Goal: Information Seeking & Learning: Check status

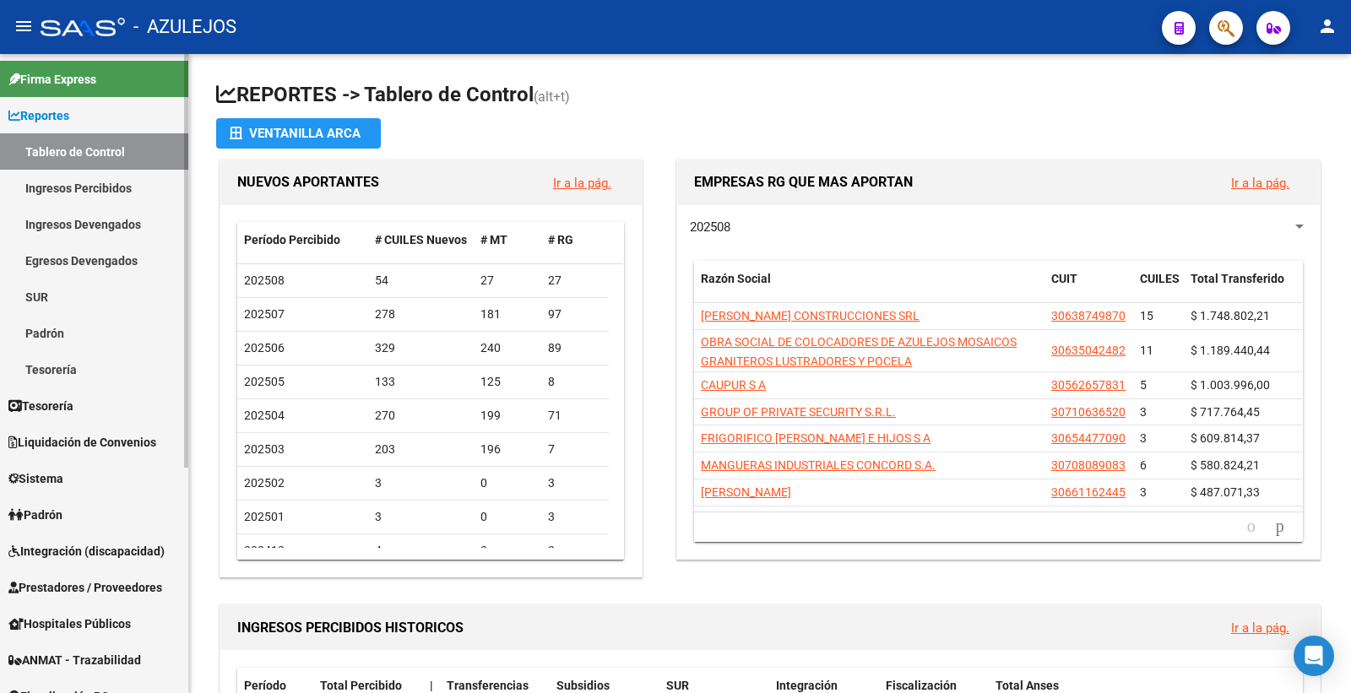
click at [57, 510] on span "Padrón" at bounding box center [35, 515] width 54 height 19
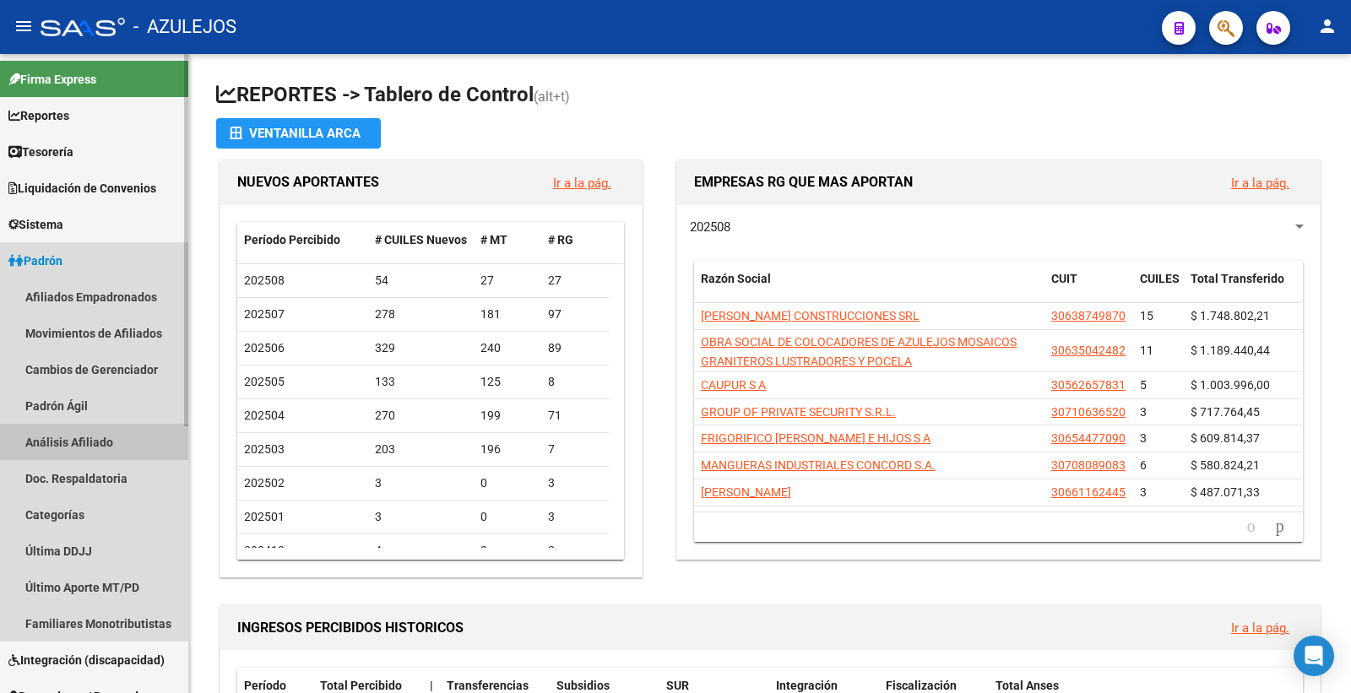
click at [106, 444] on link "Análisis Afiliado" at bounding box center [94, 442] width 188 height 36
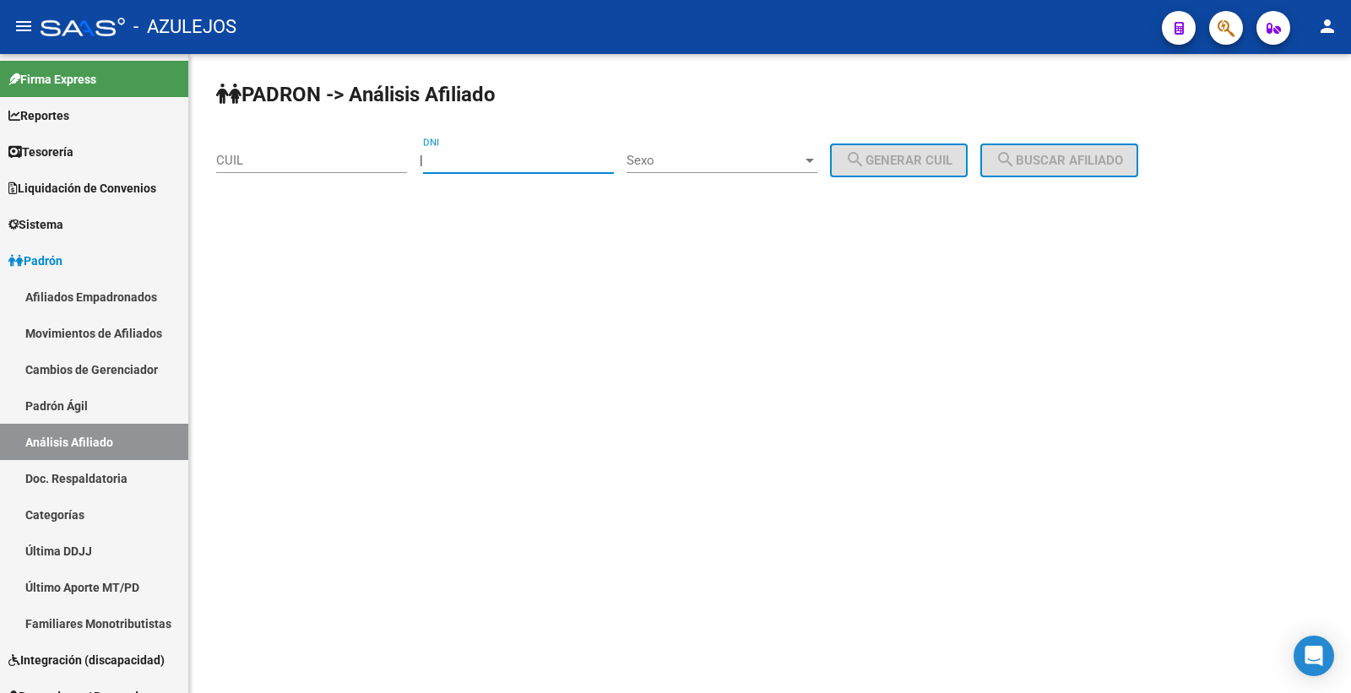
click at [479, 160] on input "DNI" at bounding box center [518, 160] width 191 height 15
type input "42352518"
click at [657, 160] on span "Sexo" at bounding box center [715, 160] width 176 height 15
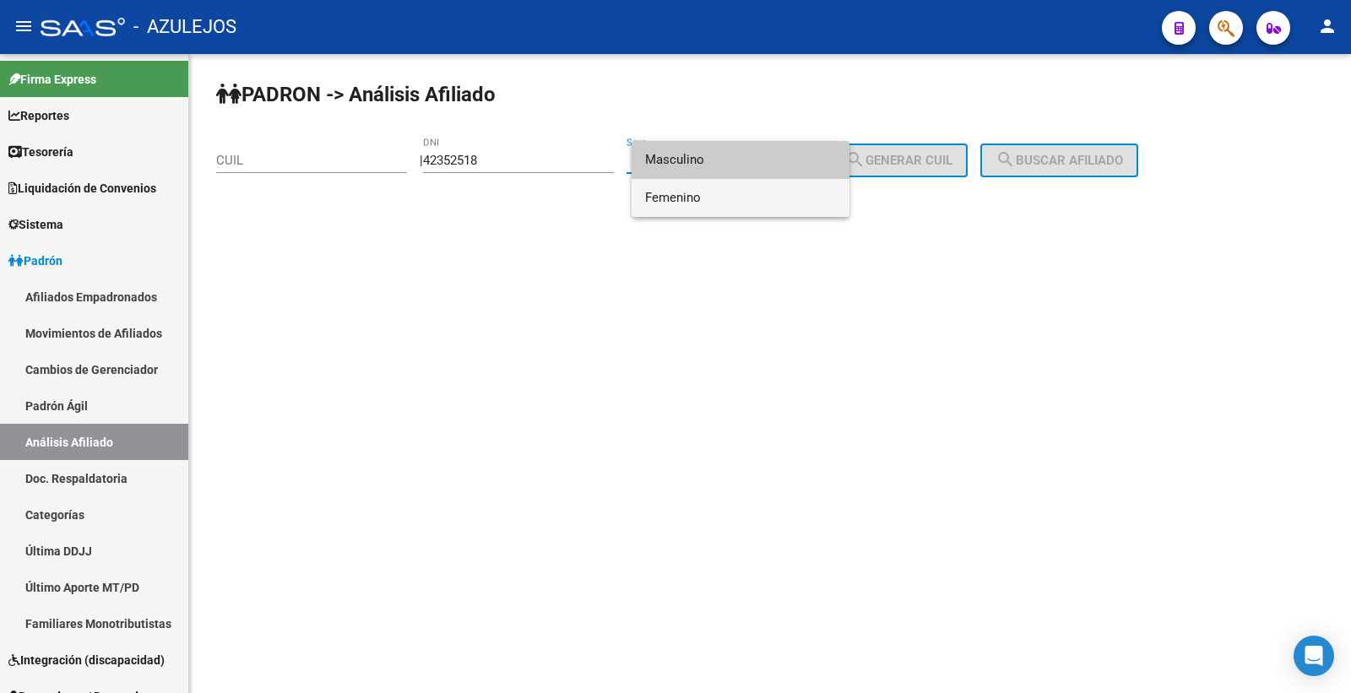
click at [689, 195] on span "Femenino" at bounding box center [740, 198] width 191 height 38
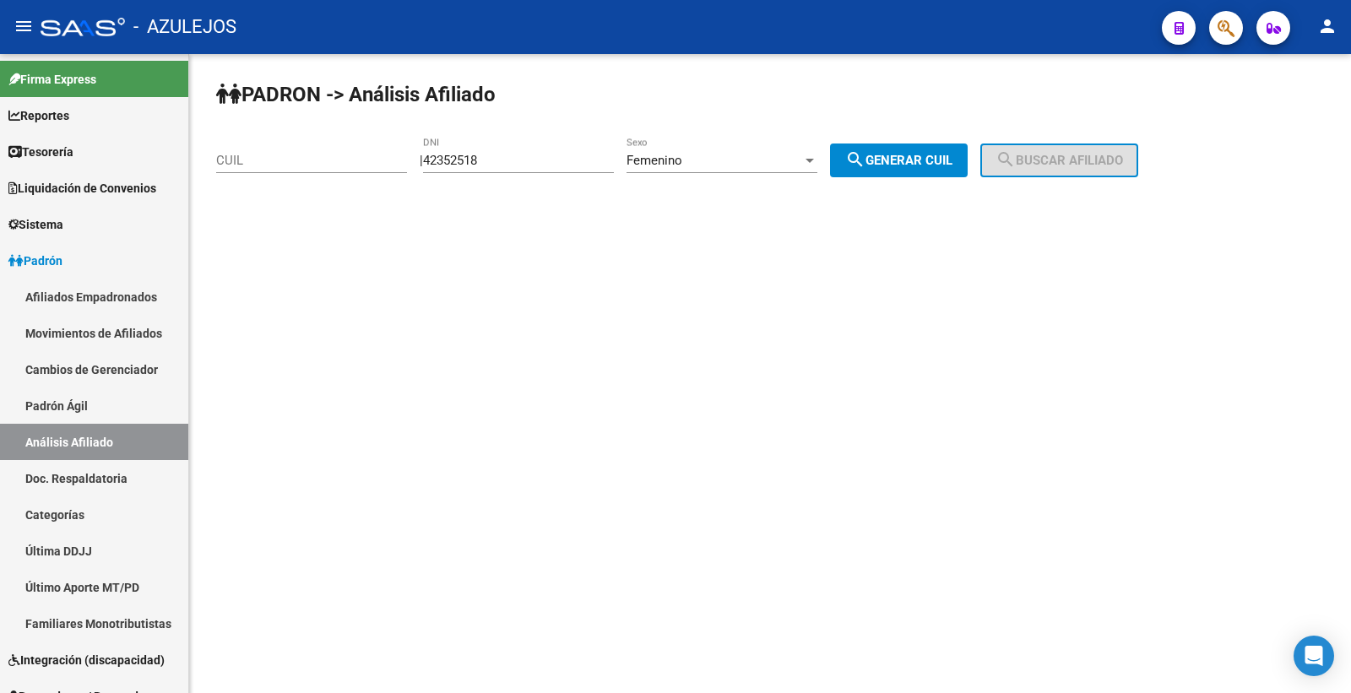
click at [689, 195] on div "[PERSON_NAME] -> Análisis Afiliado CUIL | 42352518 DNI Femenino Sexo search Gen…" at bounding box center [770, 142] width 1162 height 177
click at [682, 164] on span "Femenino" at bounding box center [655, 160] width 56 height 15
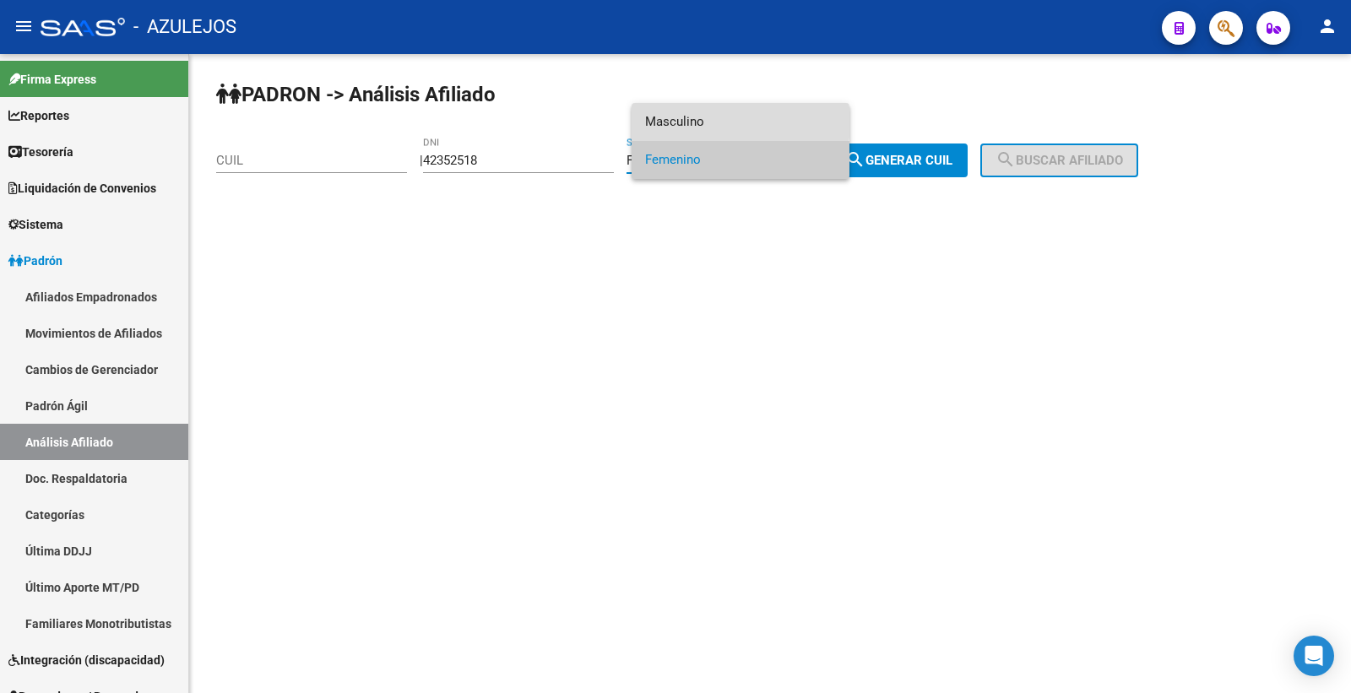
drag, startPoint x: 705, startPoint y: 122, endPoint x: 745, endPoint y: 160, distance: 54.9
click at [706, 121] on span "Masculino" at bounding box center [740, 122] width 191 height 38
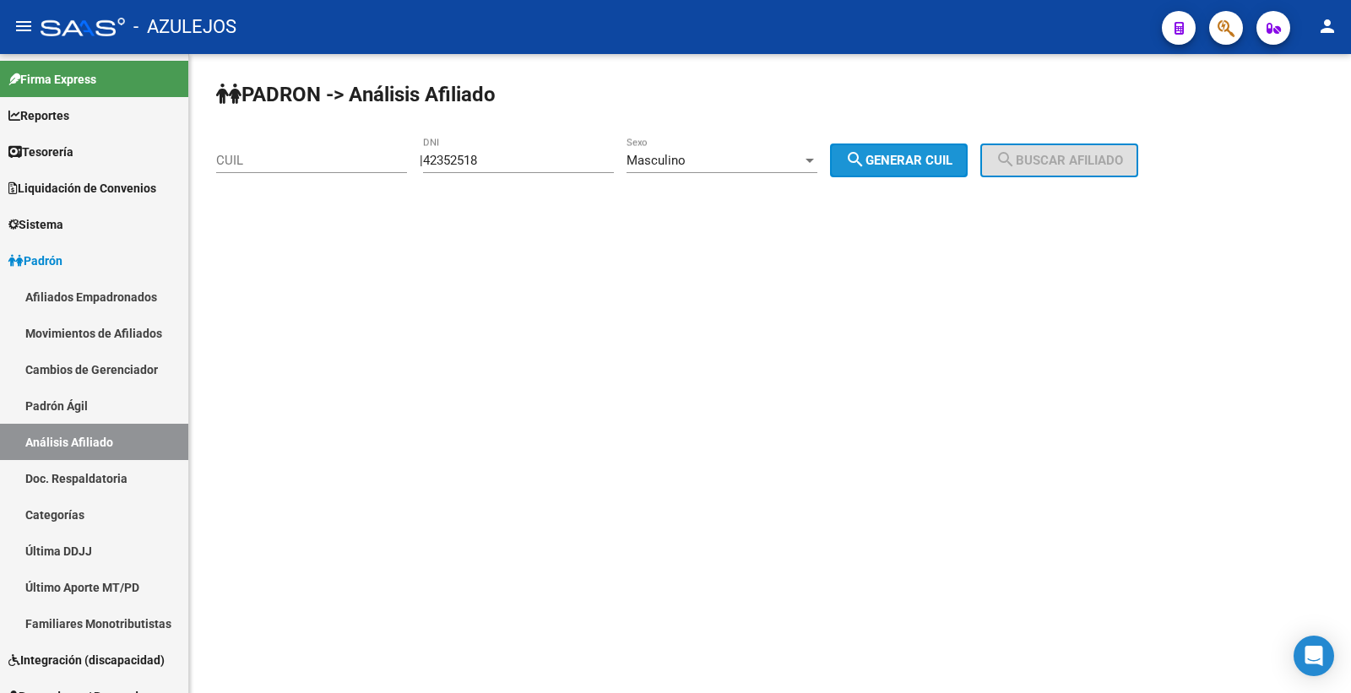
drag, startPoint x: 876, startPoint y: 162, endPoint x: 1075, endPoint y: 160, distance: 199.3
click at [866, 161] on mat-icon "search" at bounding box center [855, 159] width 20 height 20
type input "20-42352518-6"
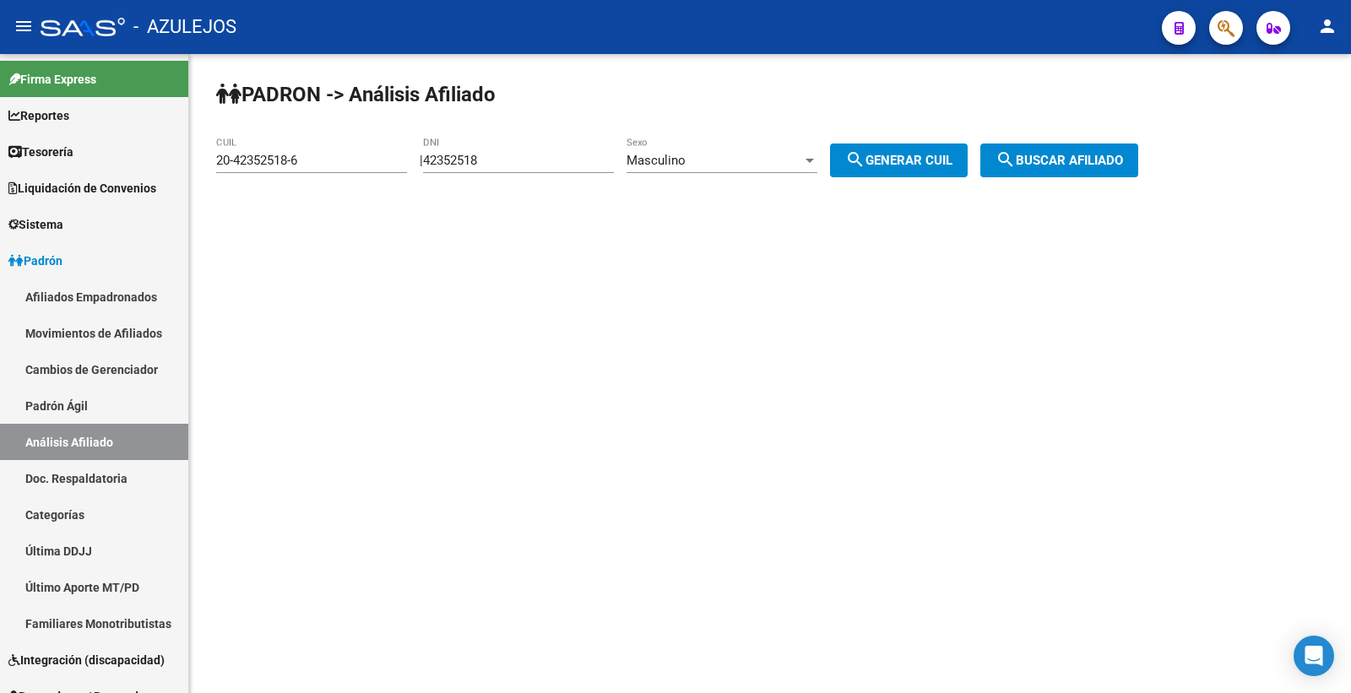
click at [1093, 157] on span "search Buscar afiliado" at bounding box center [1060, 160] width 128 height 15
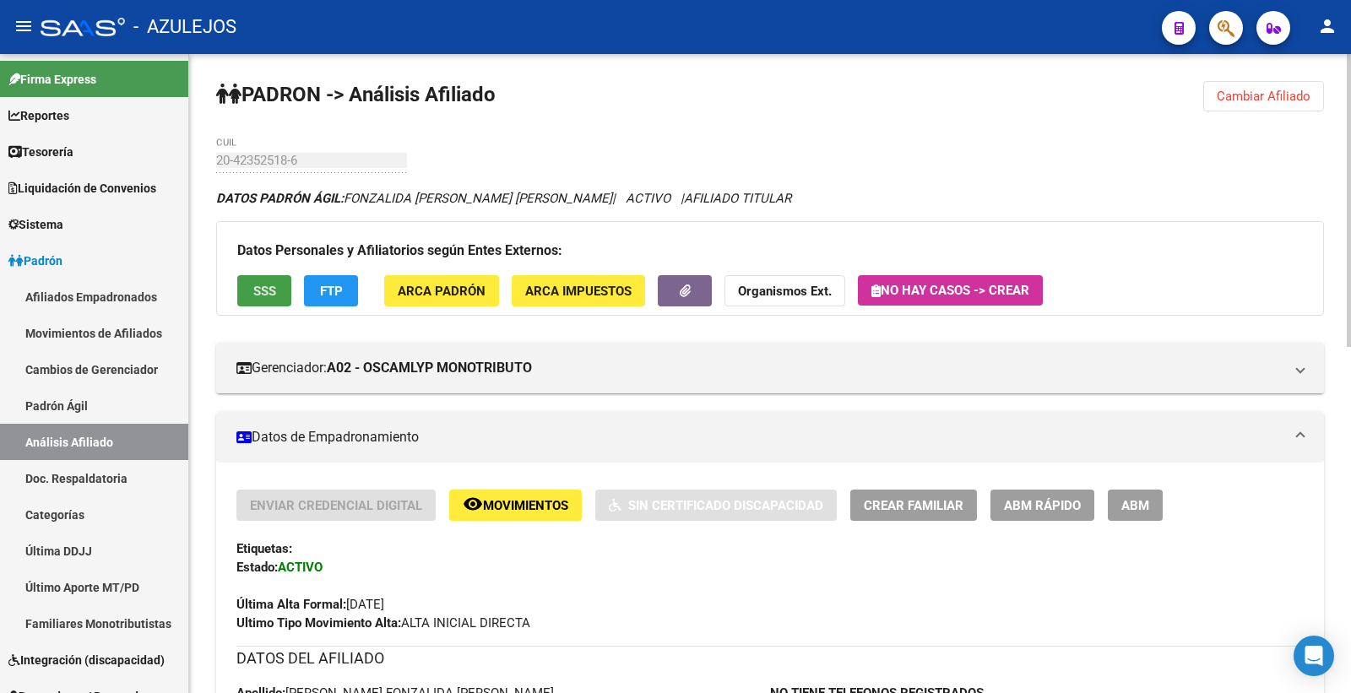
click at [274, 292] on span "SSS" at bounding box center [264, 291] width 23 height 15
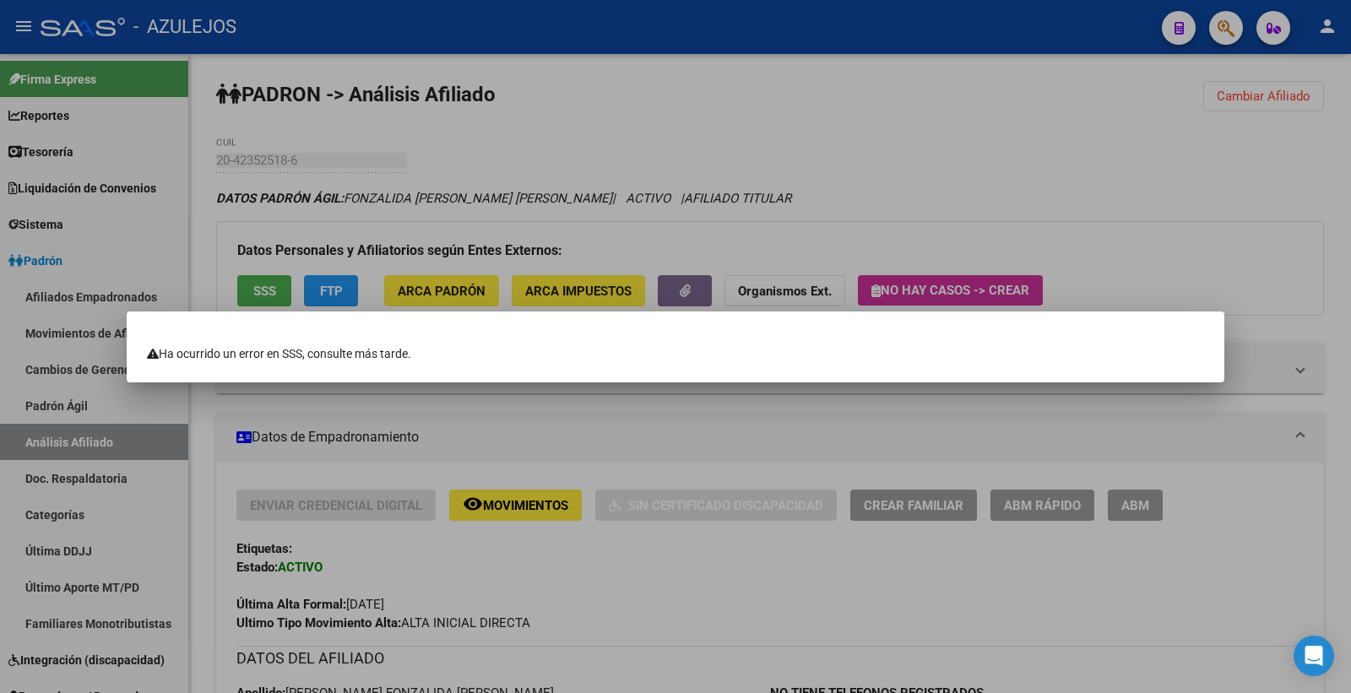
click at [978, 149] on div at bounding box center [675, 346] width 1351 height 693
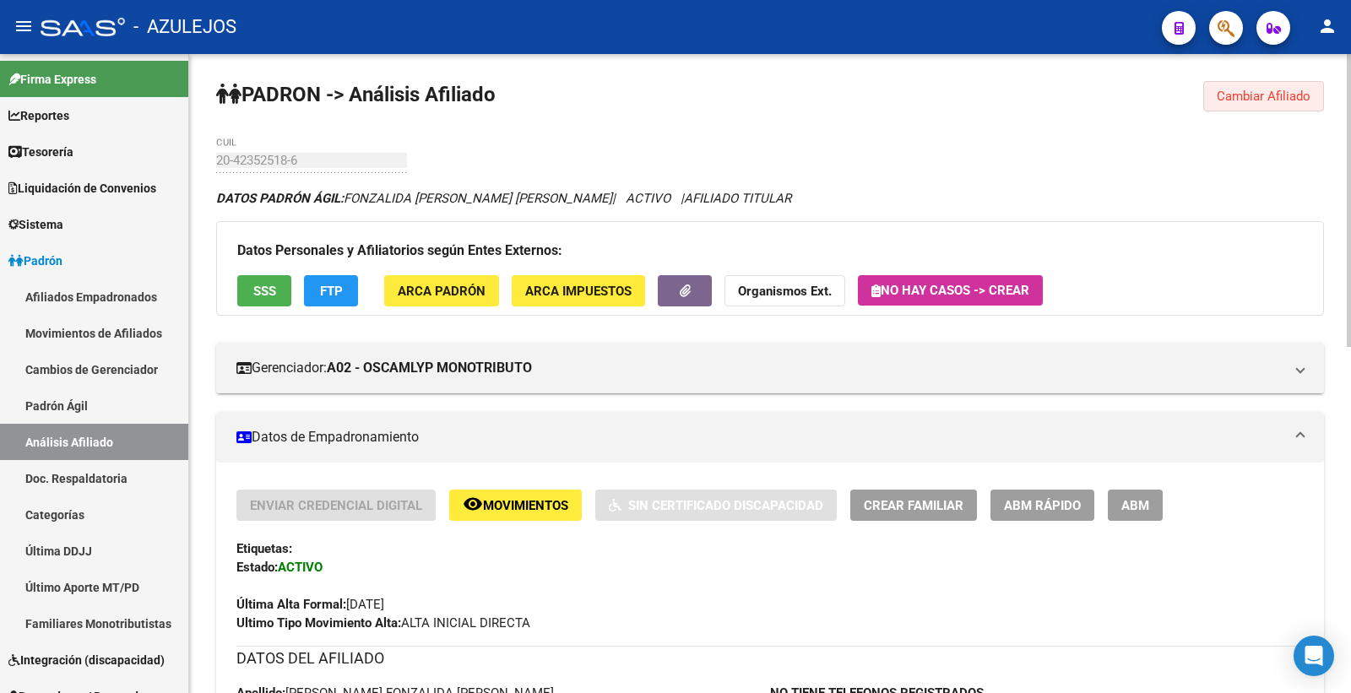
click at [1252, 101] on span "Cambiar Afiliado" at bounding box center [1264, 96] width 94 height 15
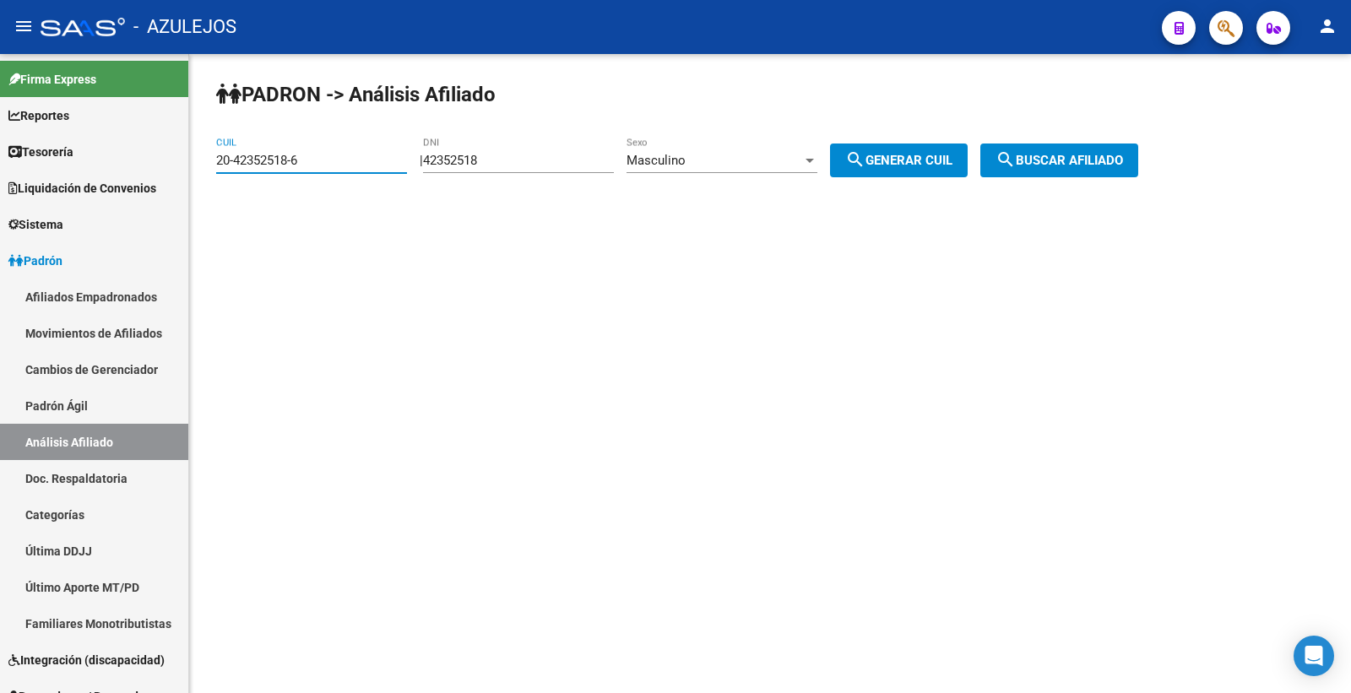
drag, startPoint x: 321, startPoint y: 157, endPoint x: 216, endPoint y: 159, distance: 104.7
click at [216, 159] on input "20-42352518-6" at bounding box center [311, 160] width 191 height 15
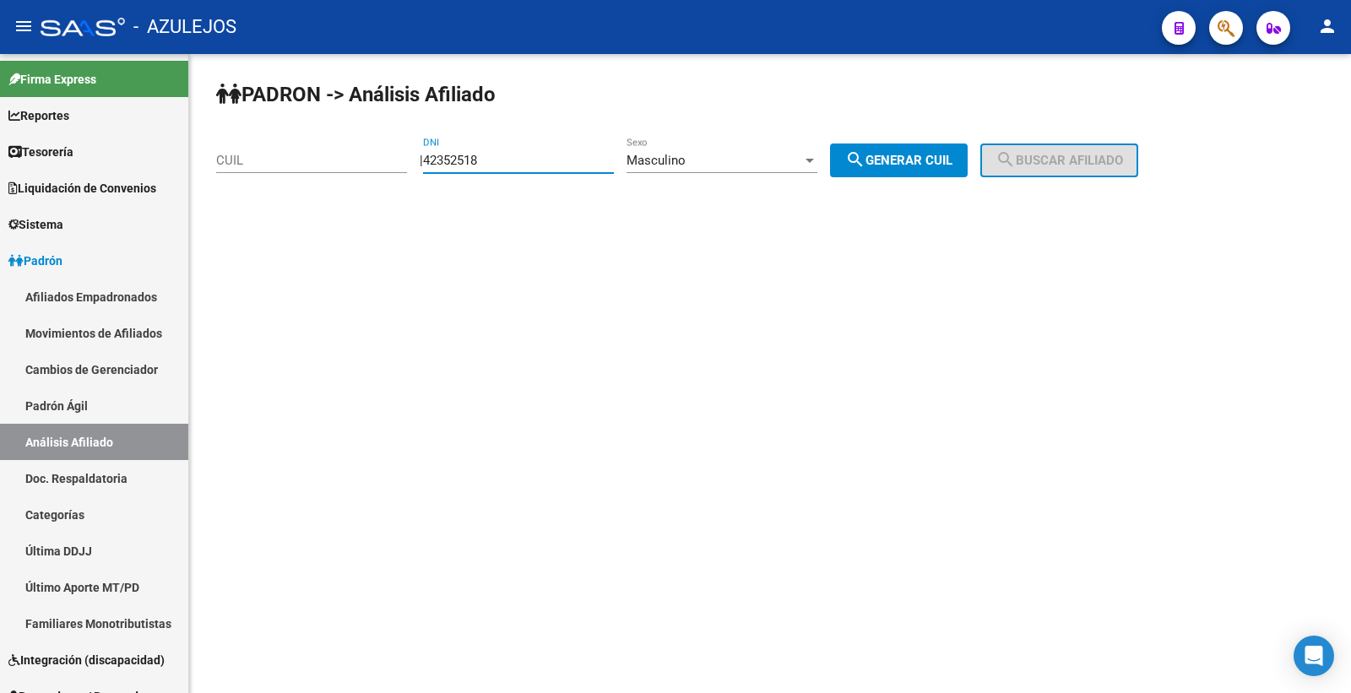
drag, startPoint x: 530, startPoint y: 159, endPoint x: 439, endPoint y: 161, distance: 91.2
click at [439, 161] on div "| 42352518 DNI Masculino Sexo search Generar CUIL" at bounding box center [700, 160] width 561 height 15
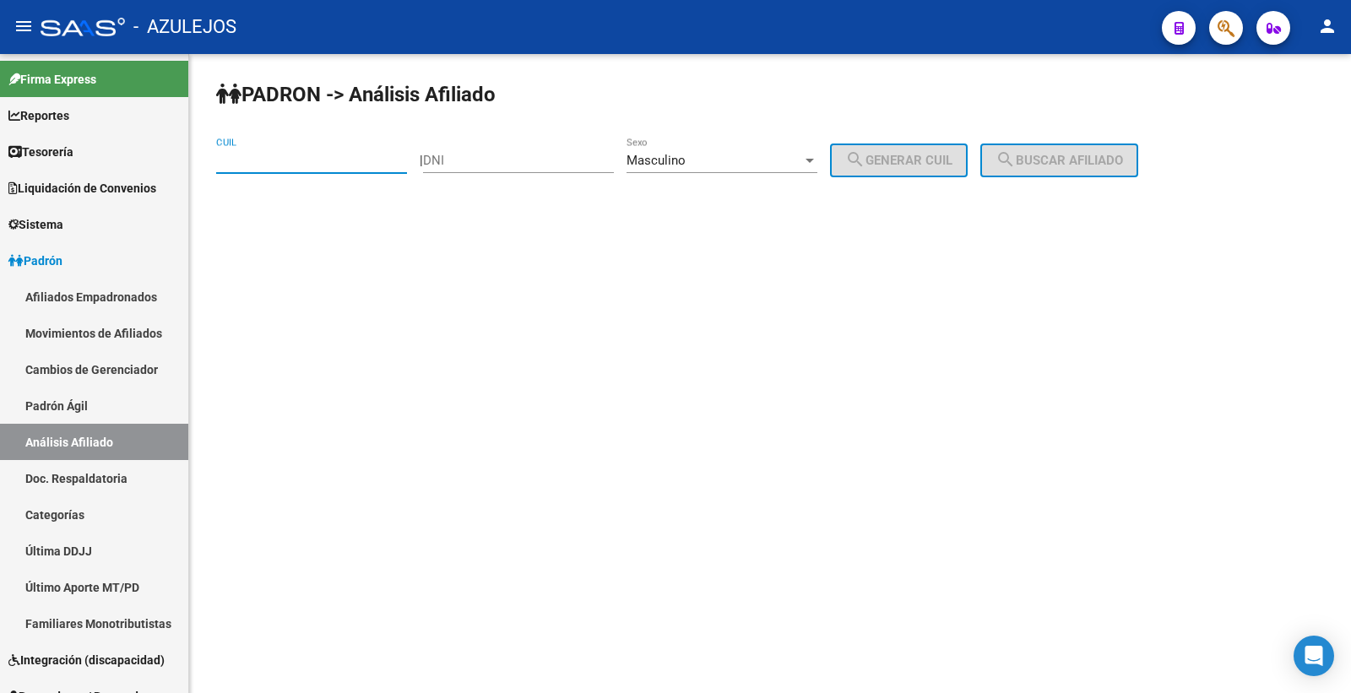
click at [255, 153] on input "CUIL" at bounding box center [311, 160] width 191 height 15
type input "20-95549026-7"
click at [1048, 155] on span "search Buscar afiliado" at bounding box center [1060, 160] width 128 height 15
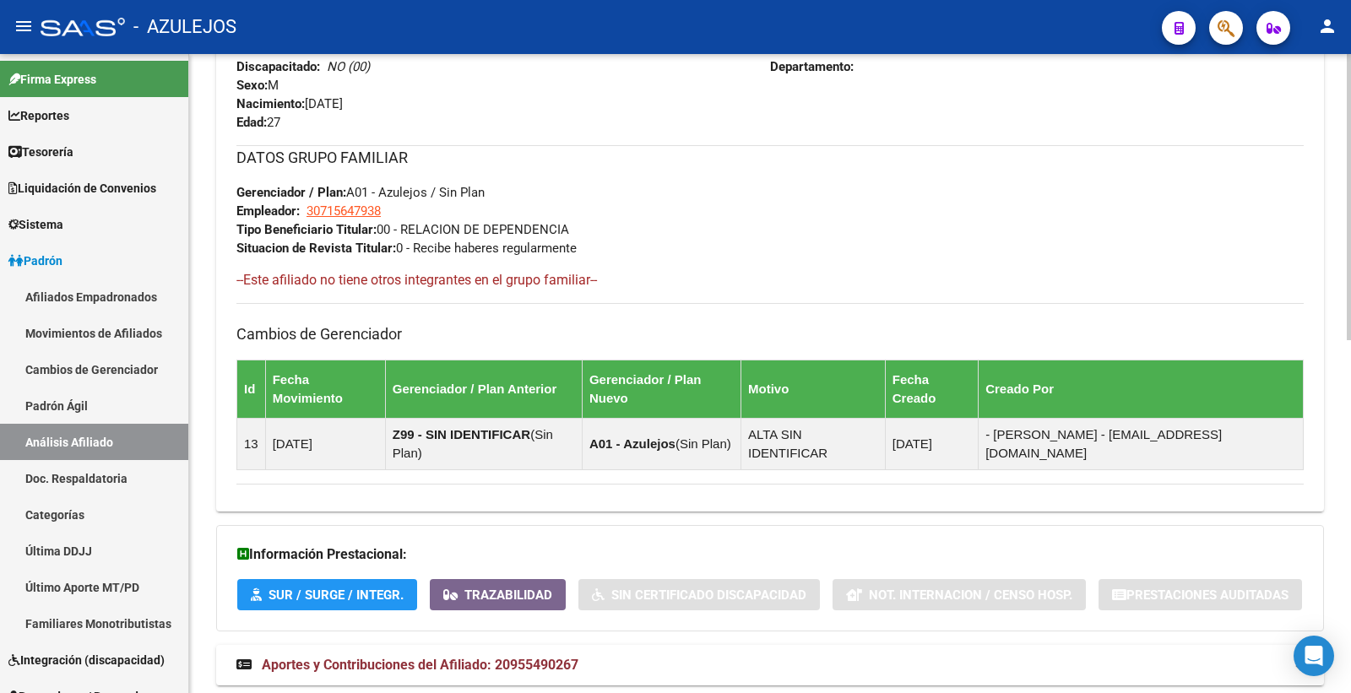
scroll to position [786, 0]
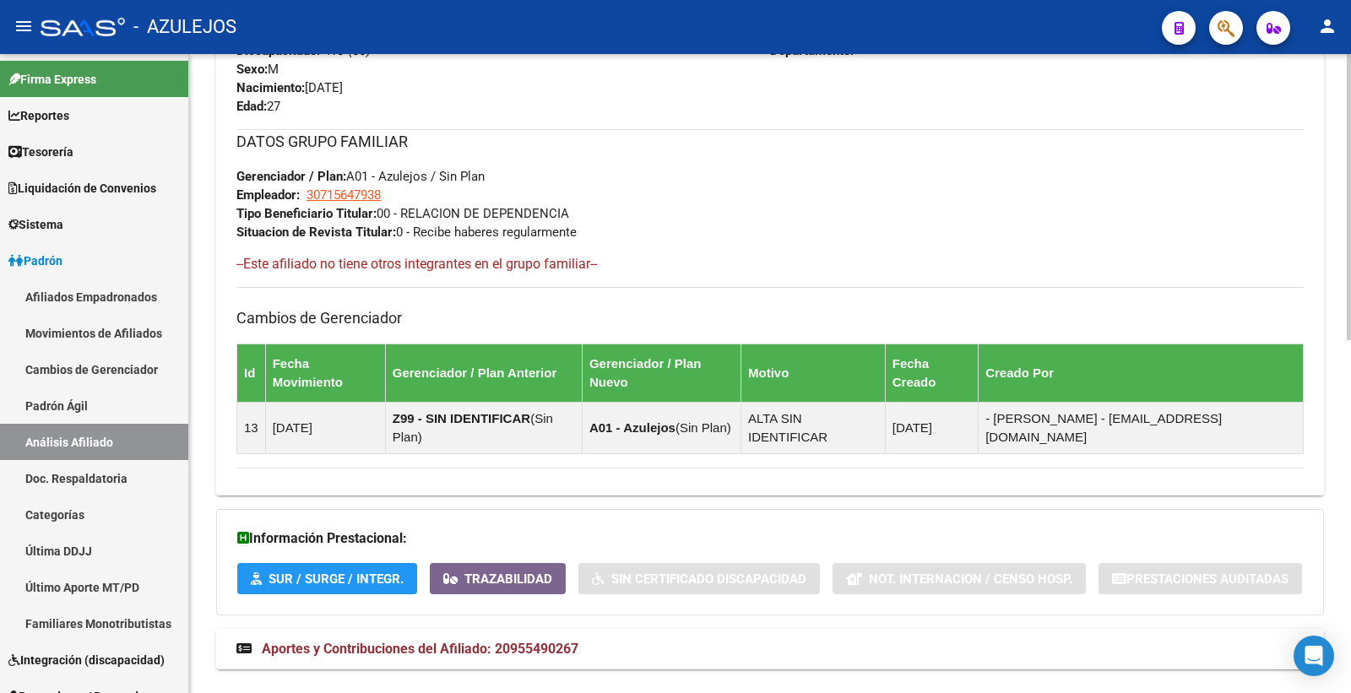
click at [527, 640] on strong "Aportes y Contribuciones del Afiliado: 20955490267" at bounding box center [407, 649] width 342 height 19
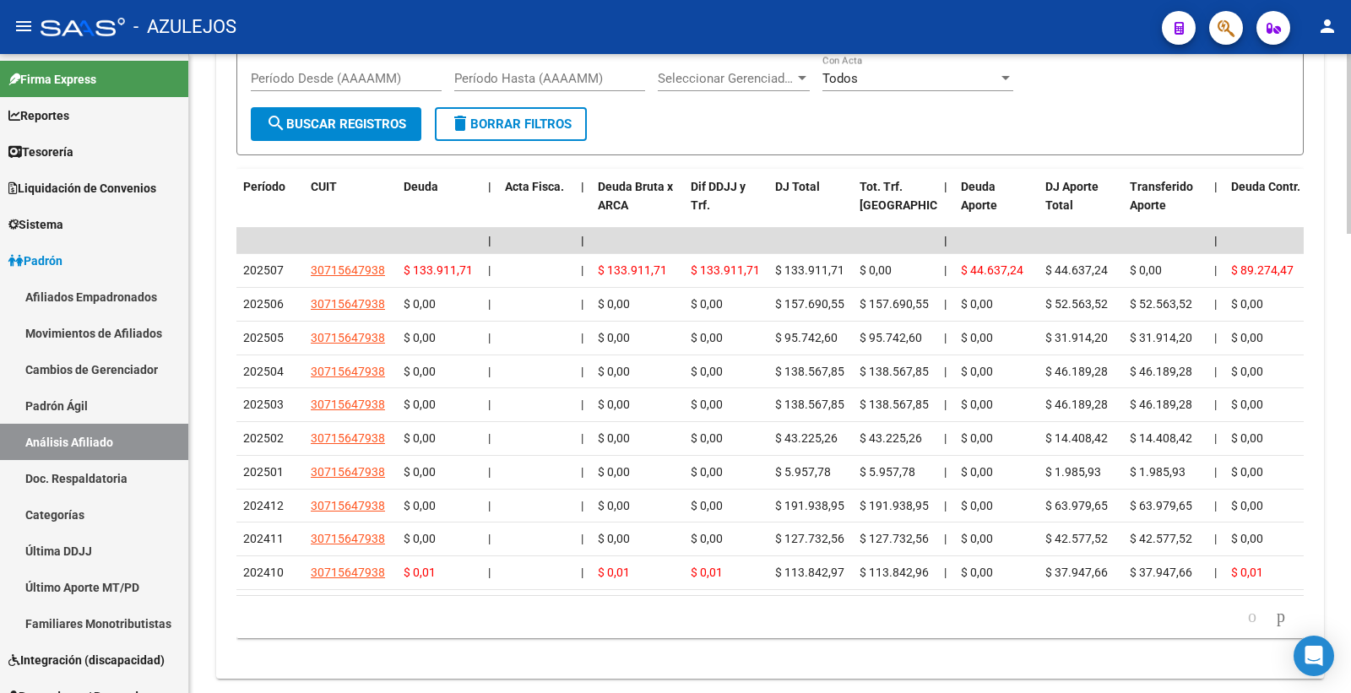
scroll to position [1631, 0]
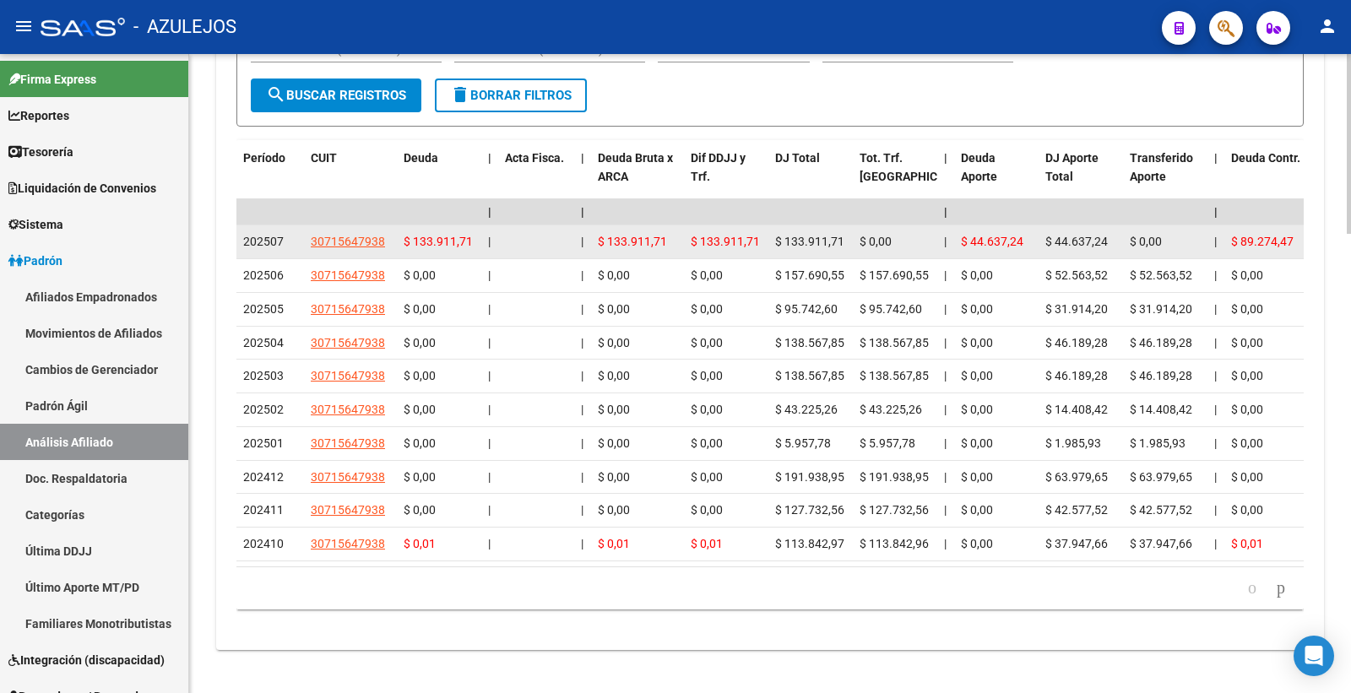
drag, startPoint x: 405, startPoint y: 206, endPoint x: 475, endPoint y: 205, distance: 69.3
click at [475, 232] on div "$ 133.911,71" at bounding box center [439, 241] width 71 height 19
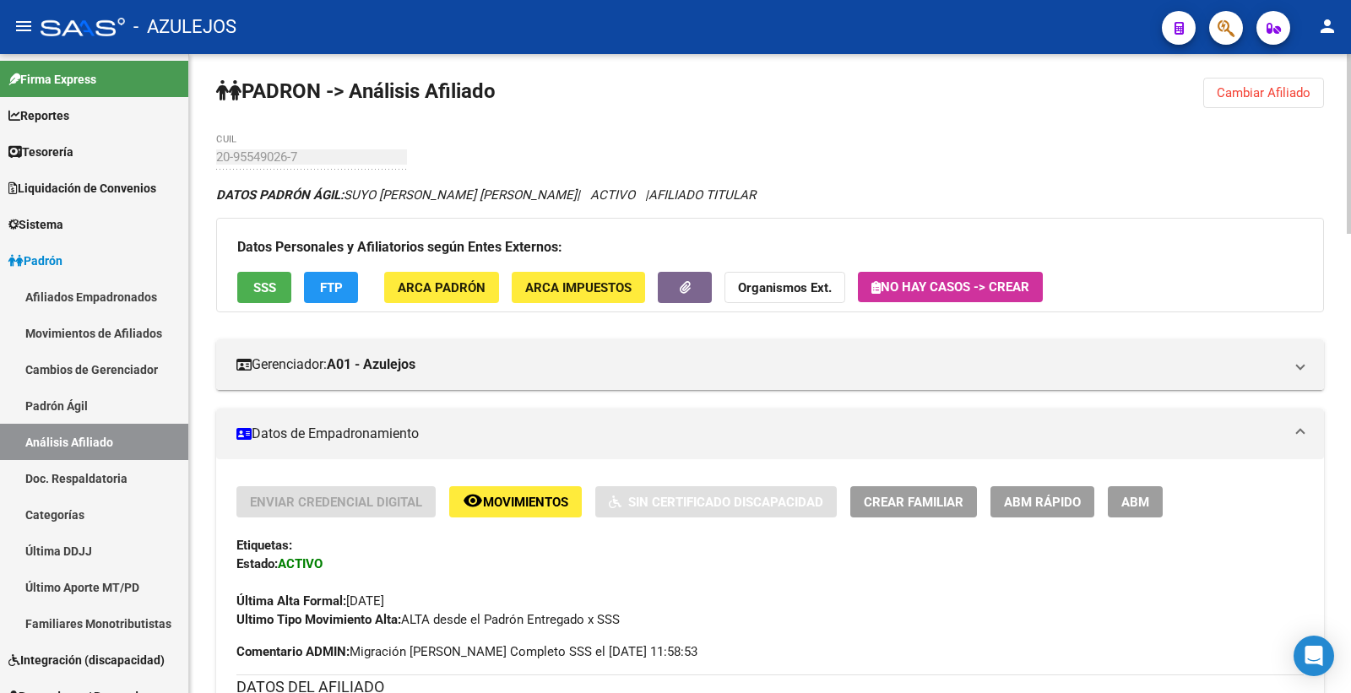
scroll to position [0, 0]
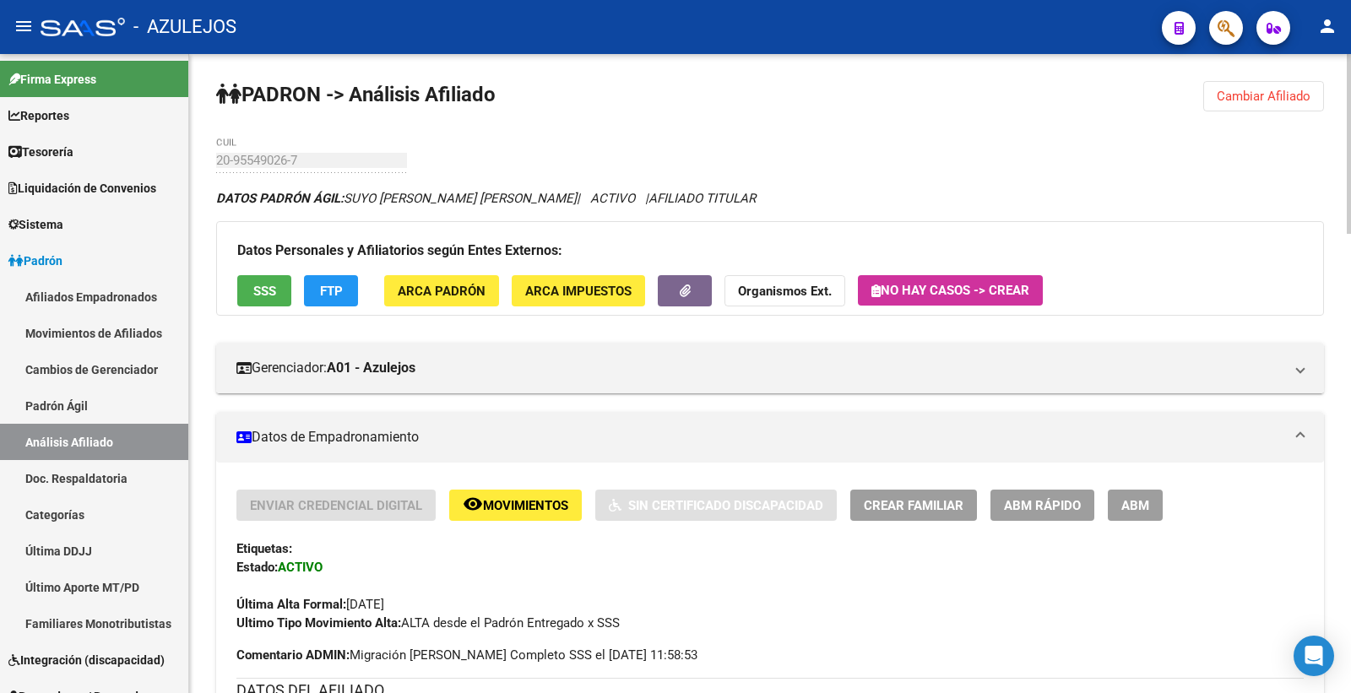
click at [254, 284] on span "SSS" at bounding box center [264, 291] width 23 height 15
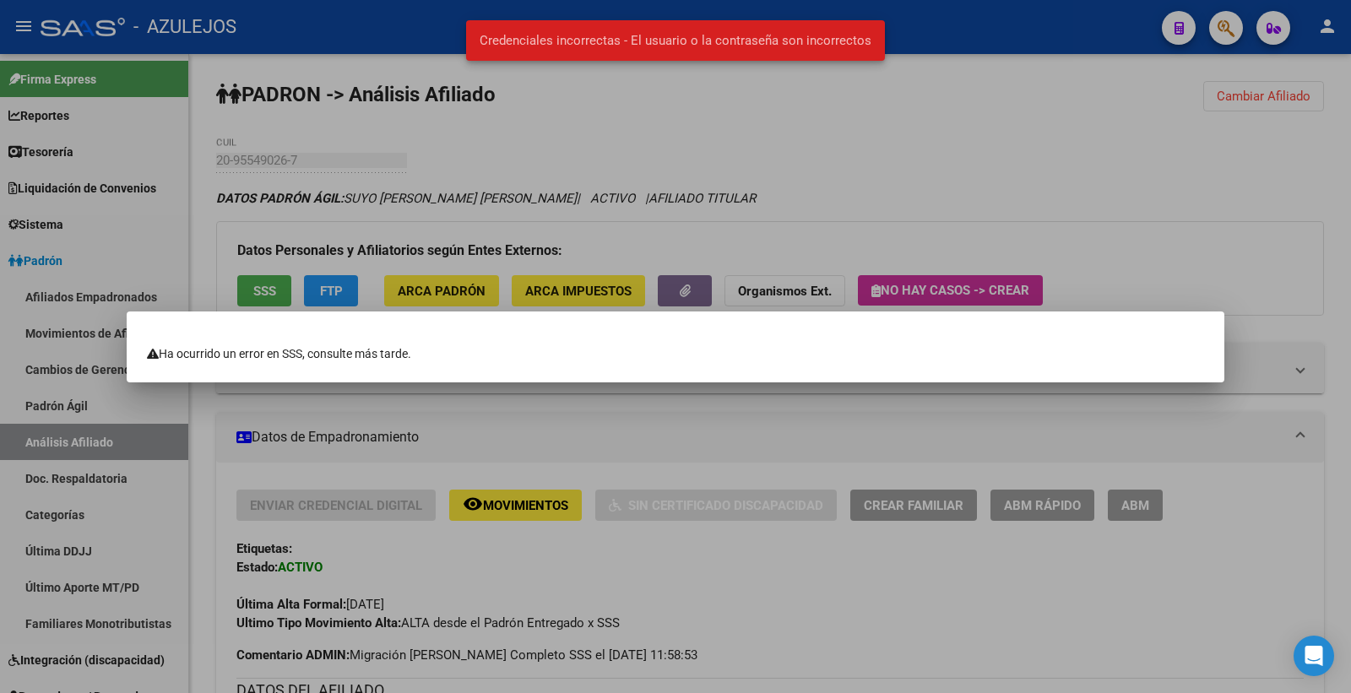
click at [765, 90] on div at bounding box center [675, 346] width 1351 height 693
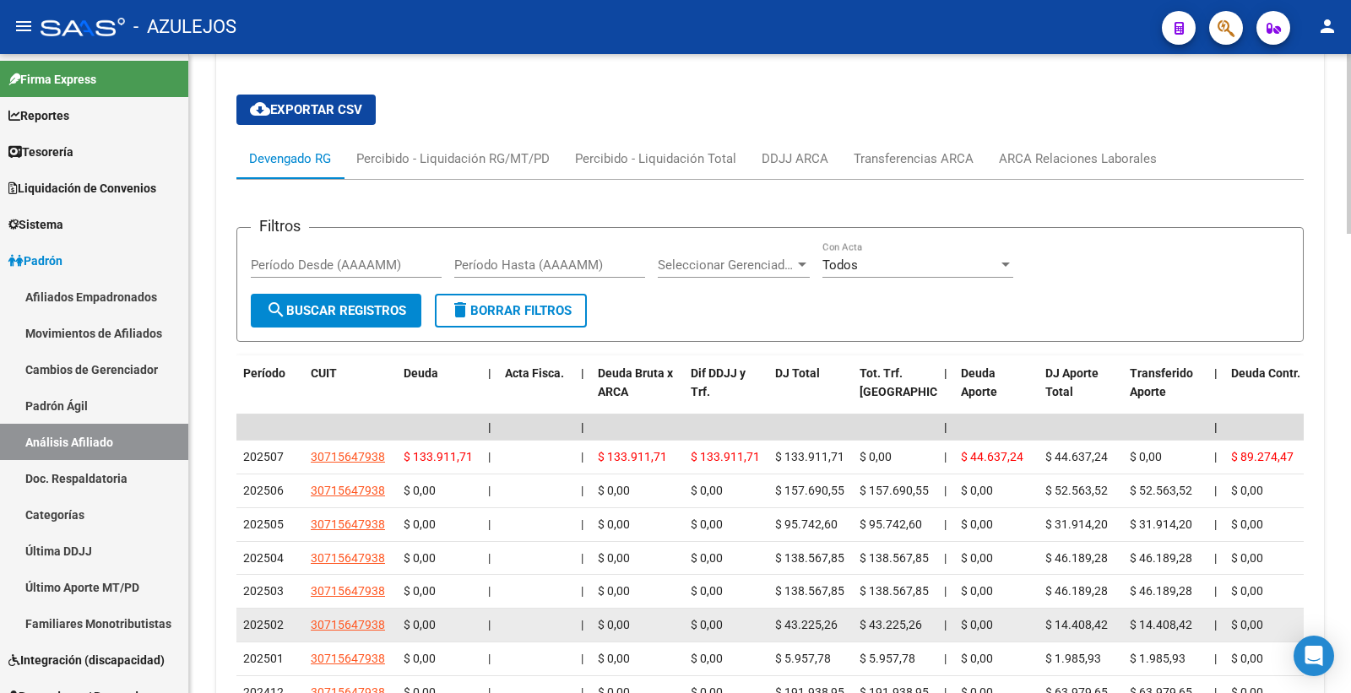
scroll to position [1257, 0]
